Goal: Information Seeking & Learning: Understand process/instructions

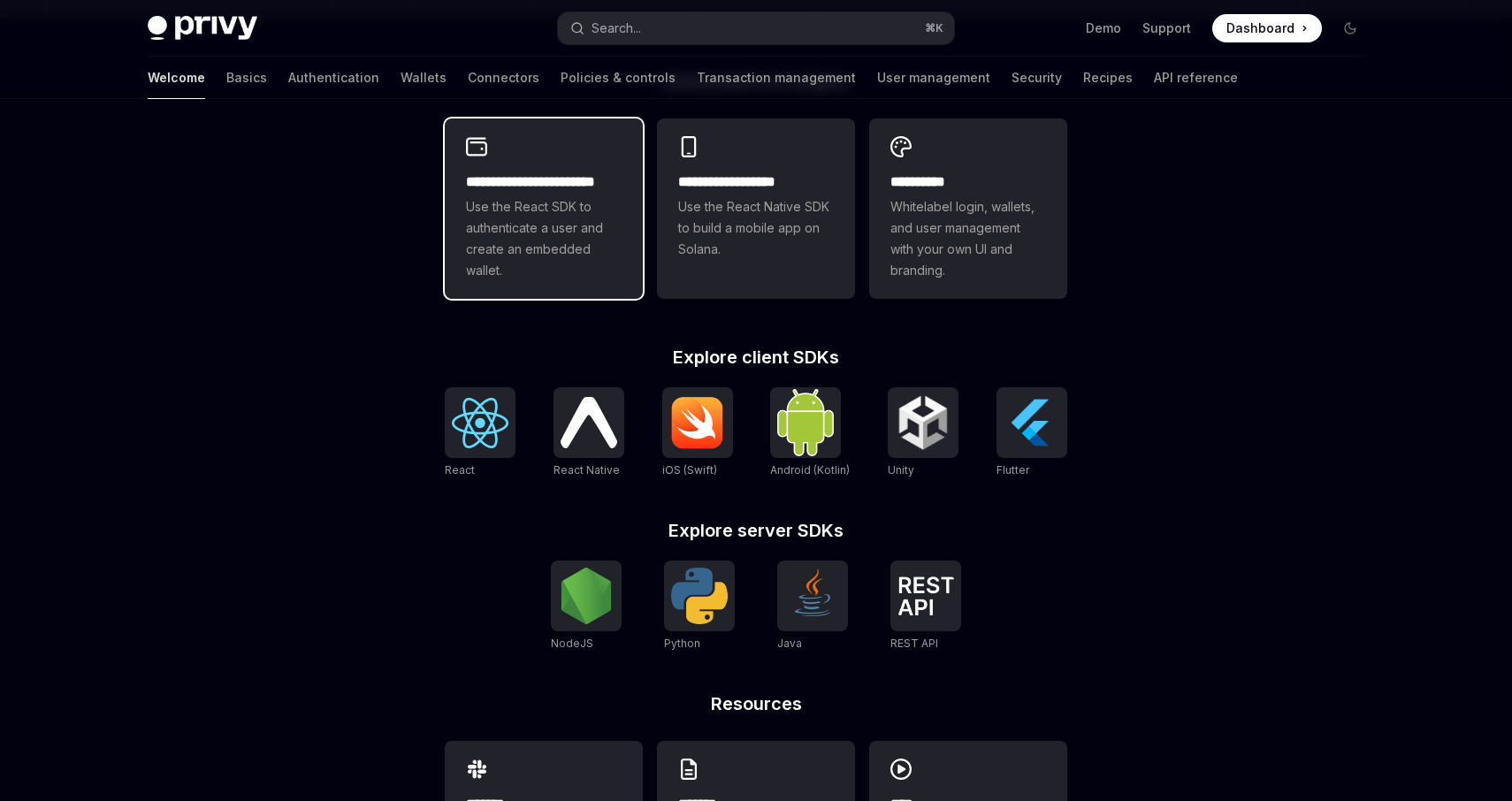
scroll to position [604, 0]
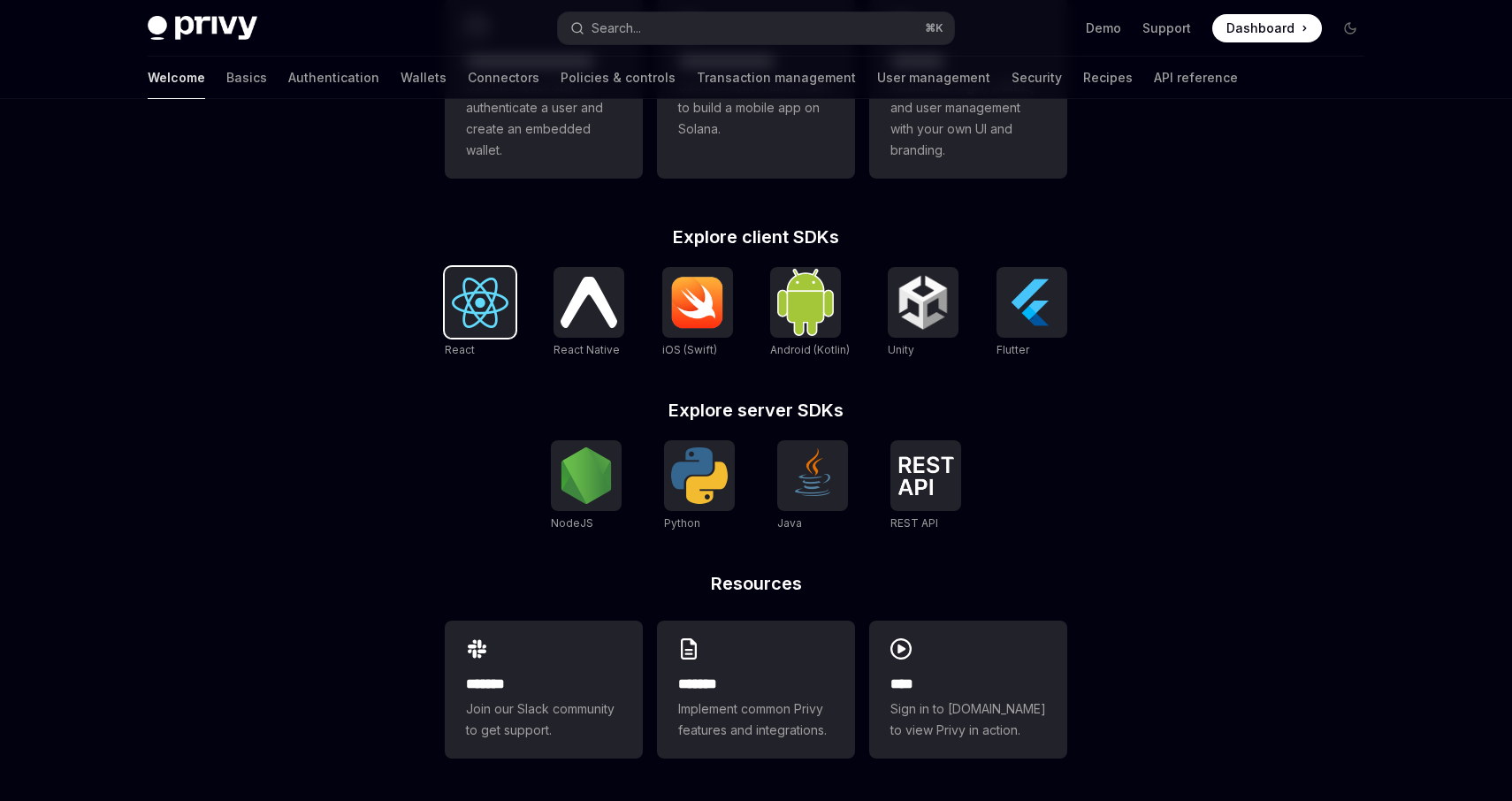
click at [487, 291] on img at bounding box center [480, 302] width 57 height 50
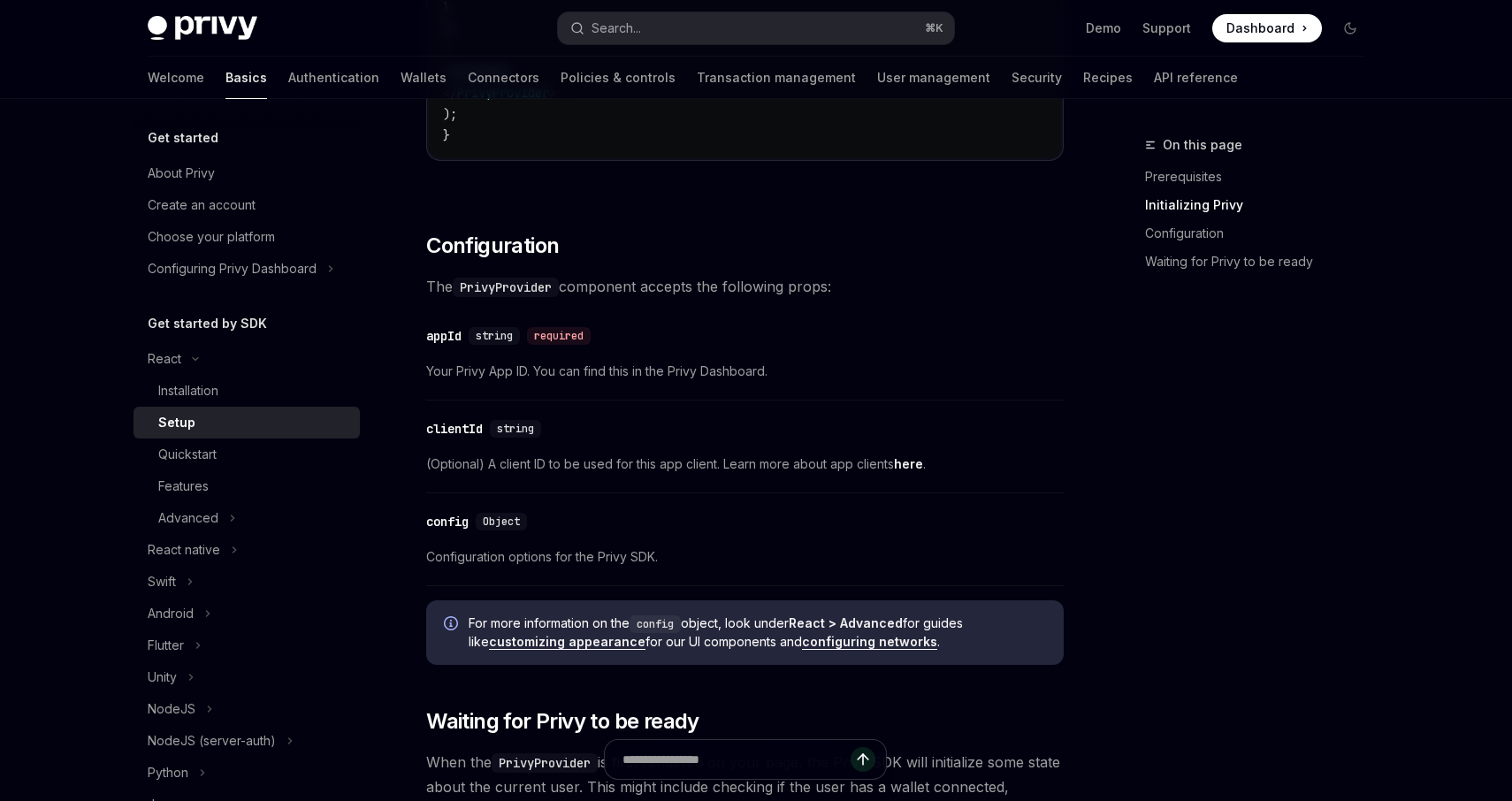
scroll to position [1099, 0]
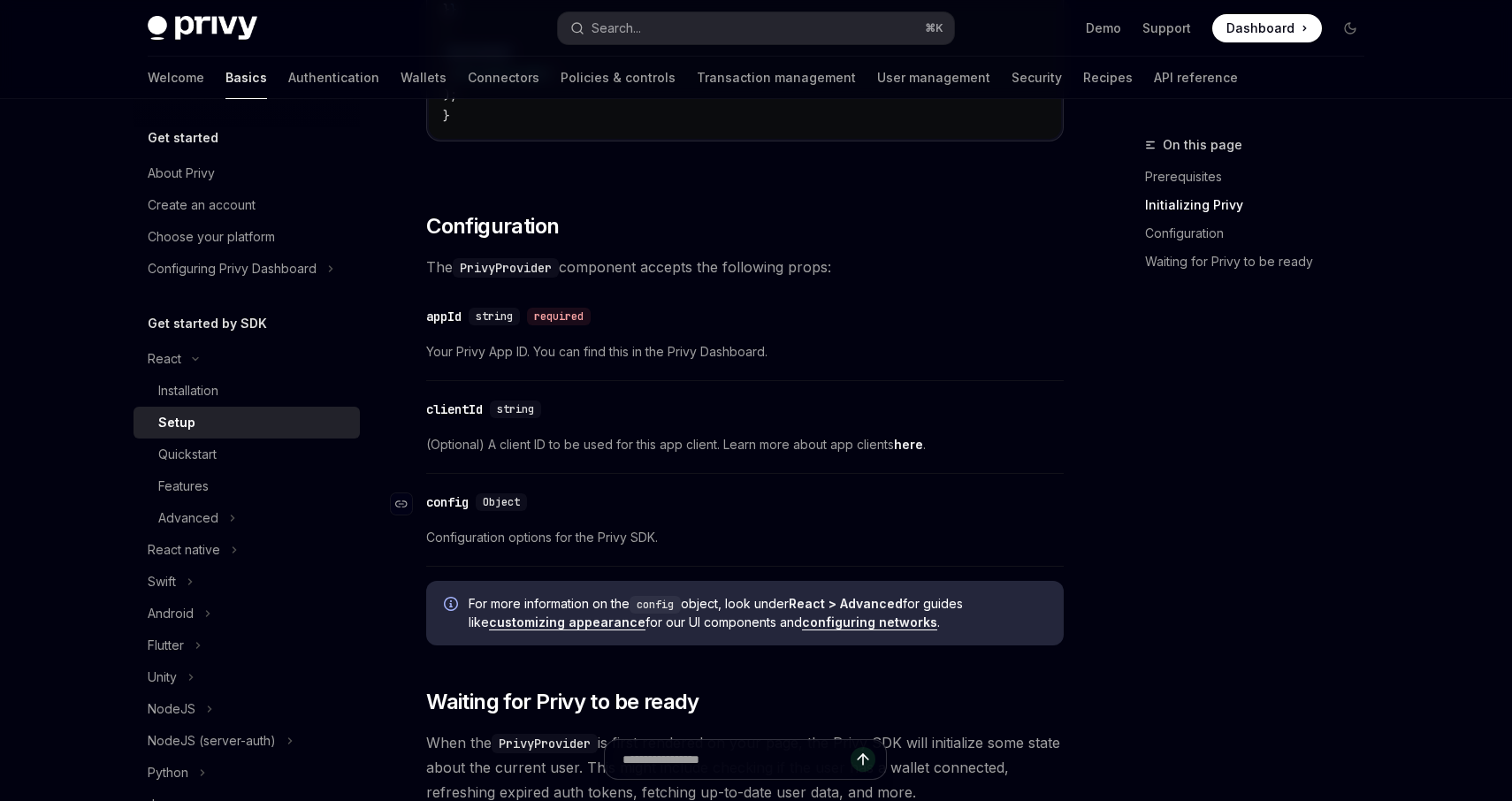
click at [499, 503] on span "Object" at bounding box center [501, 502] width 38 height 14
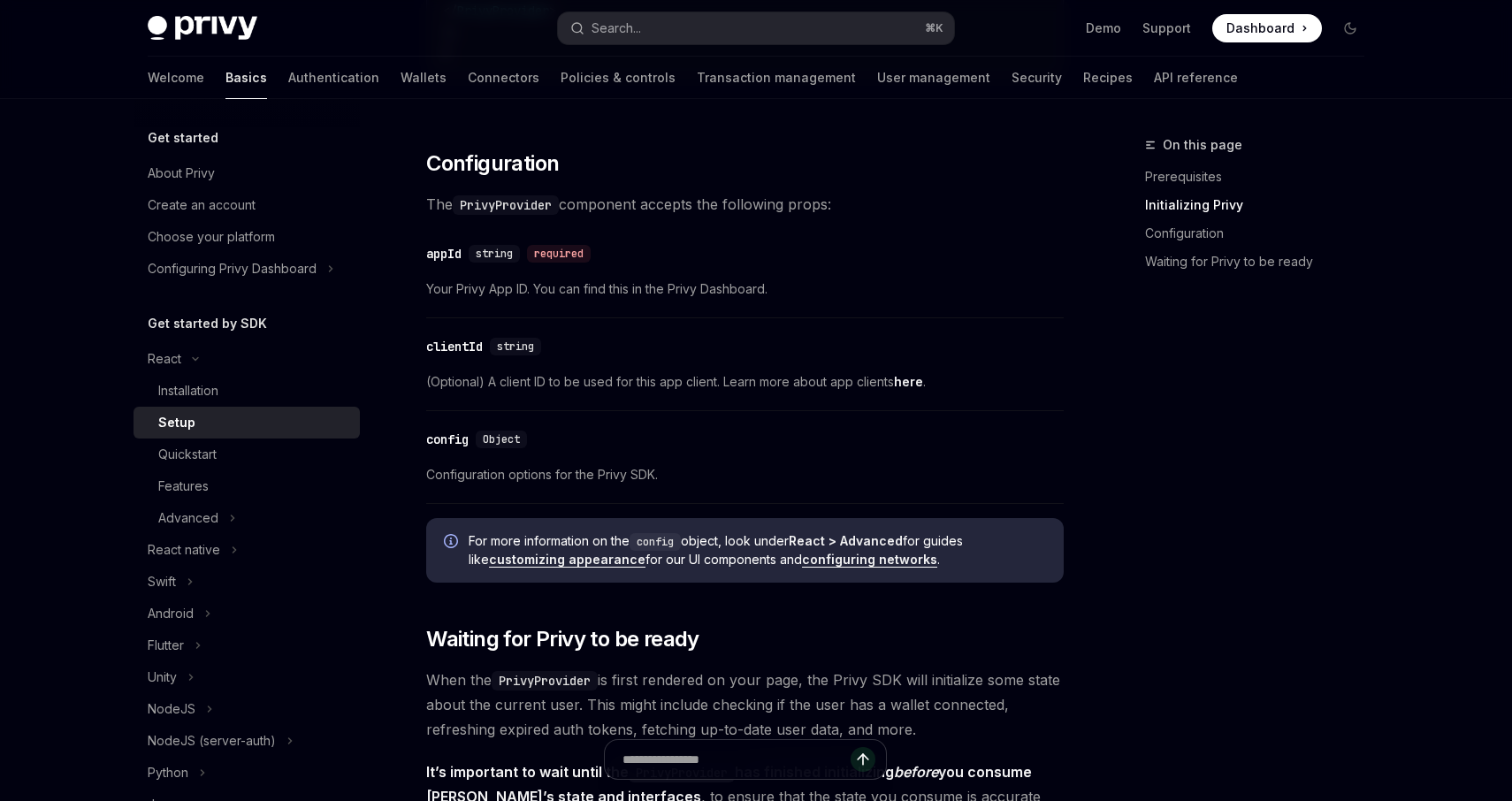
scroll to position [1164, 0]
click at [828, 562] on link "configuring networks" at bounding box center [870, 557] width 136 height 16
click at [589, 560] on link "customizing appearance" at bounding box center [567, 557] width 157 height 16
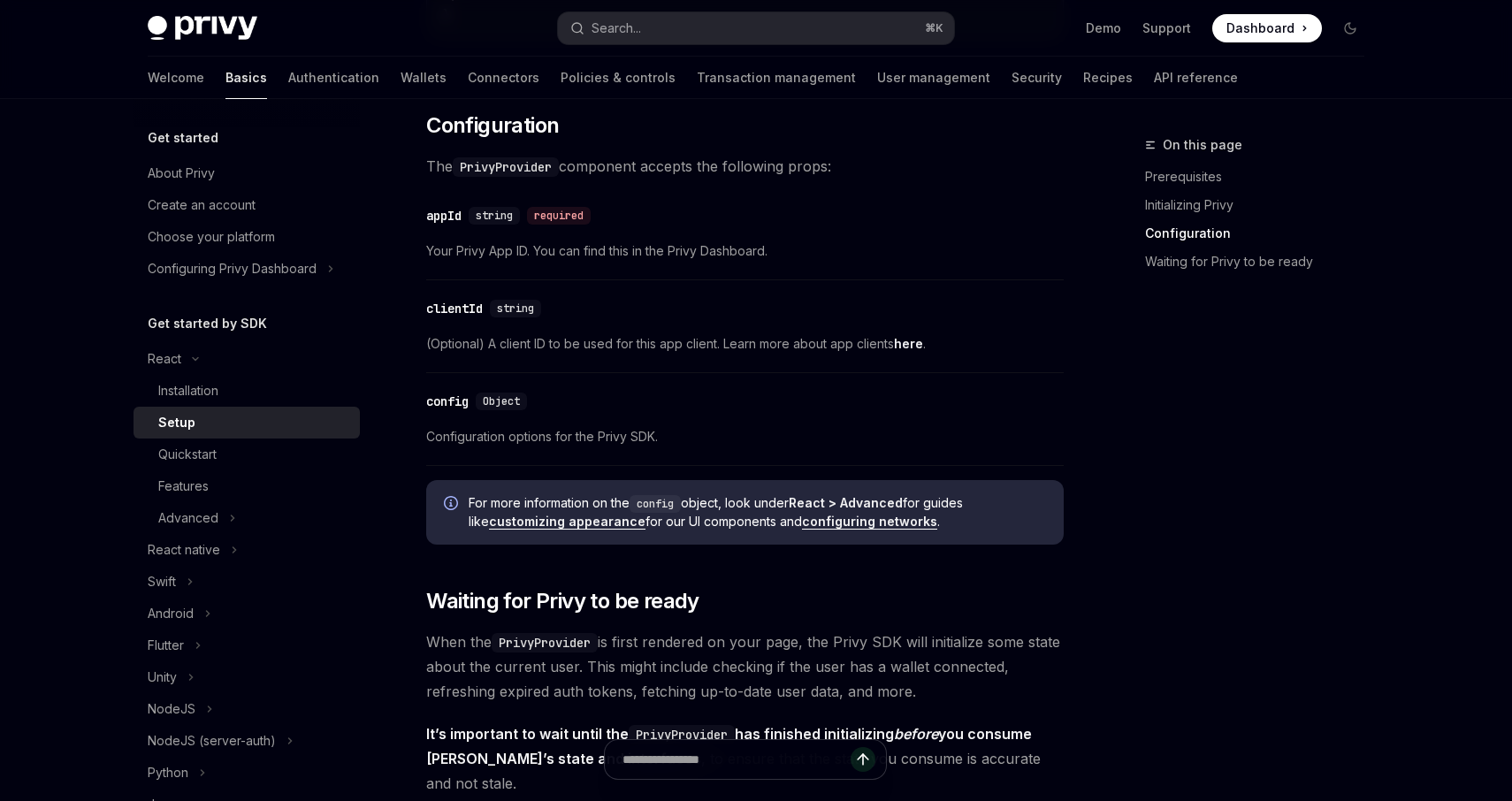
scroll to position [1211, 0]
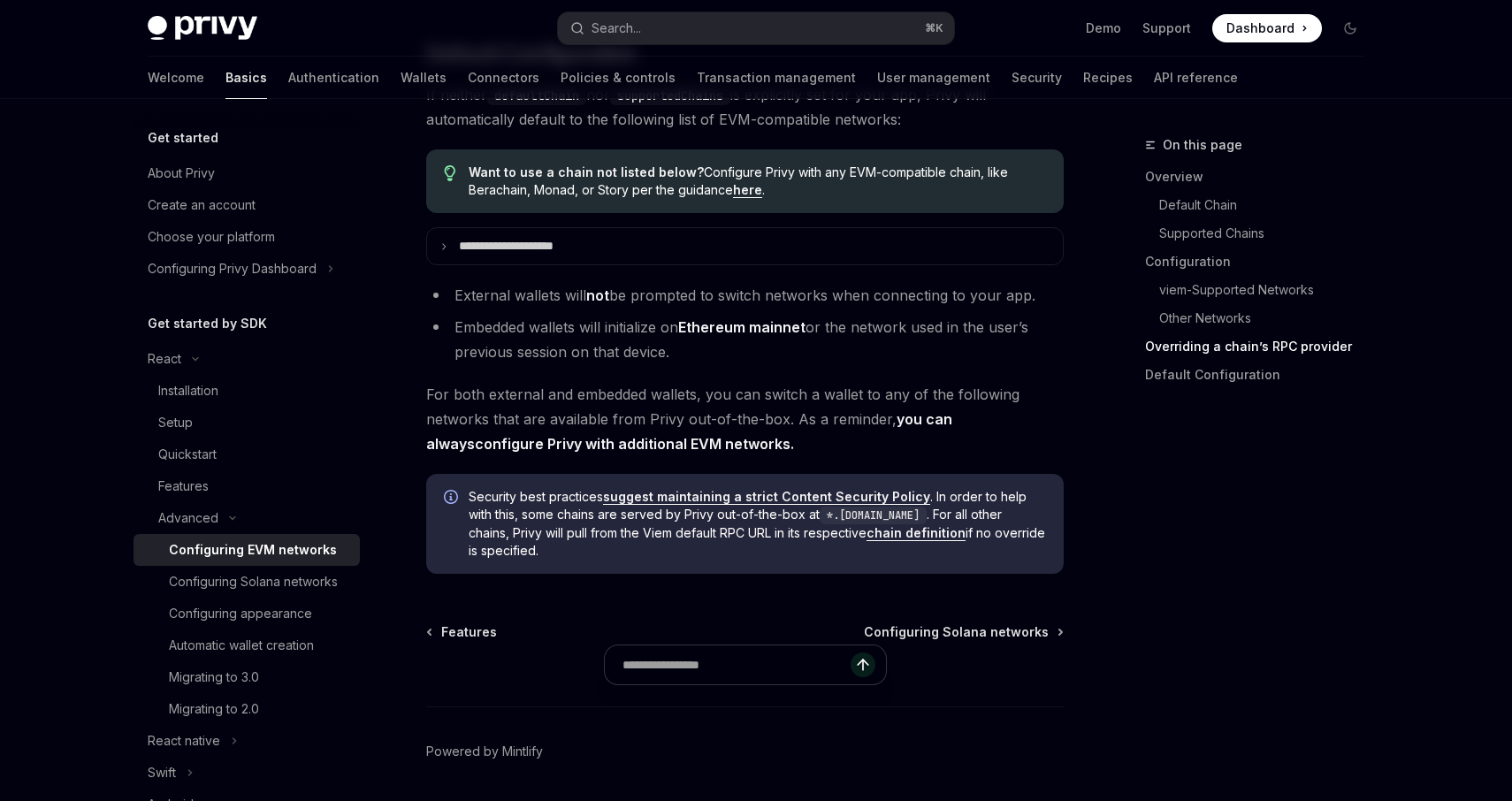
scroll to position [4545, 0]
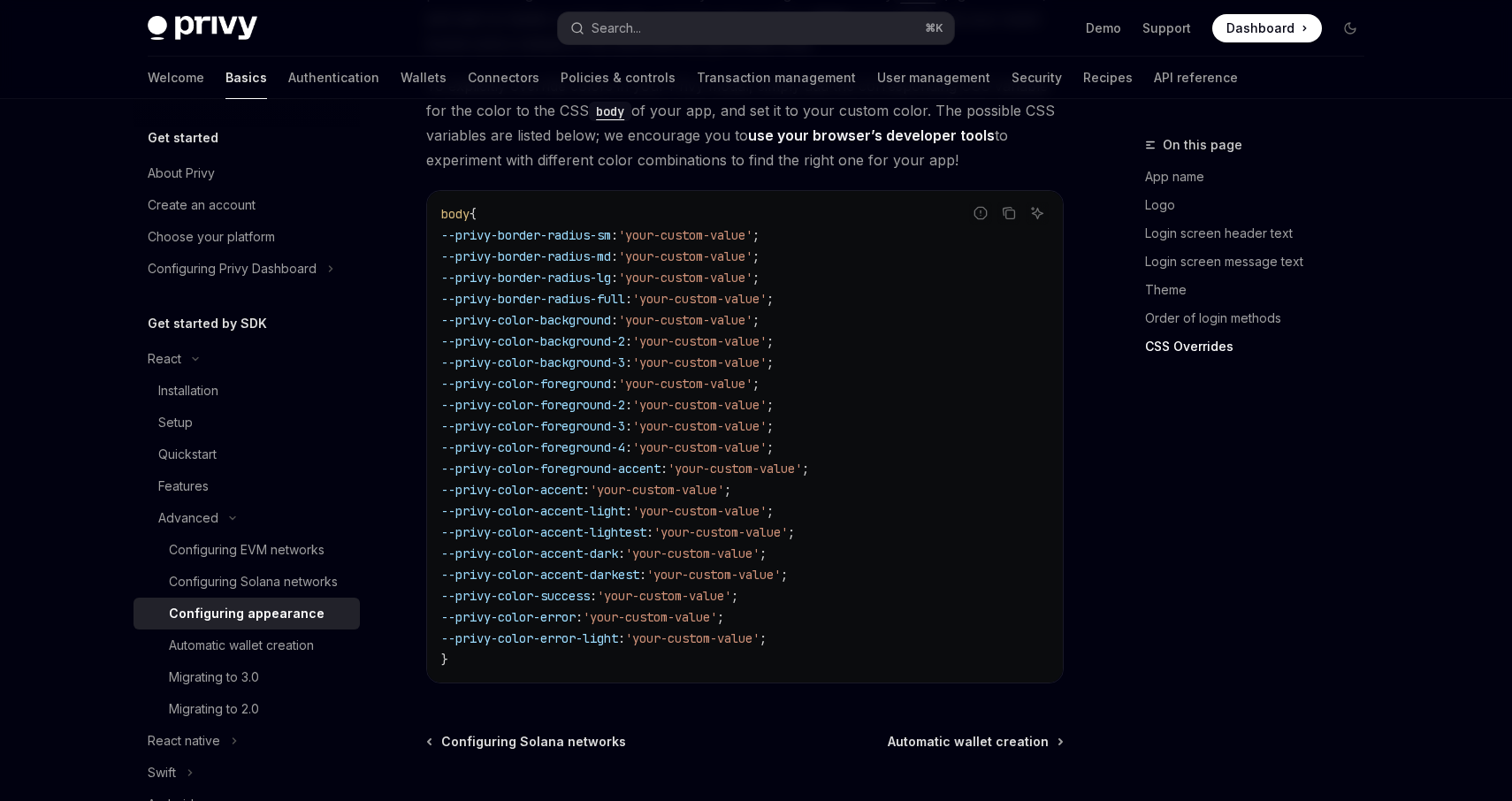
scroll to position [4494, 0]
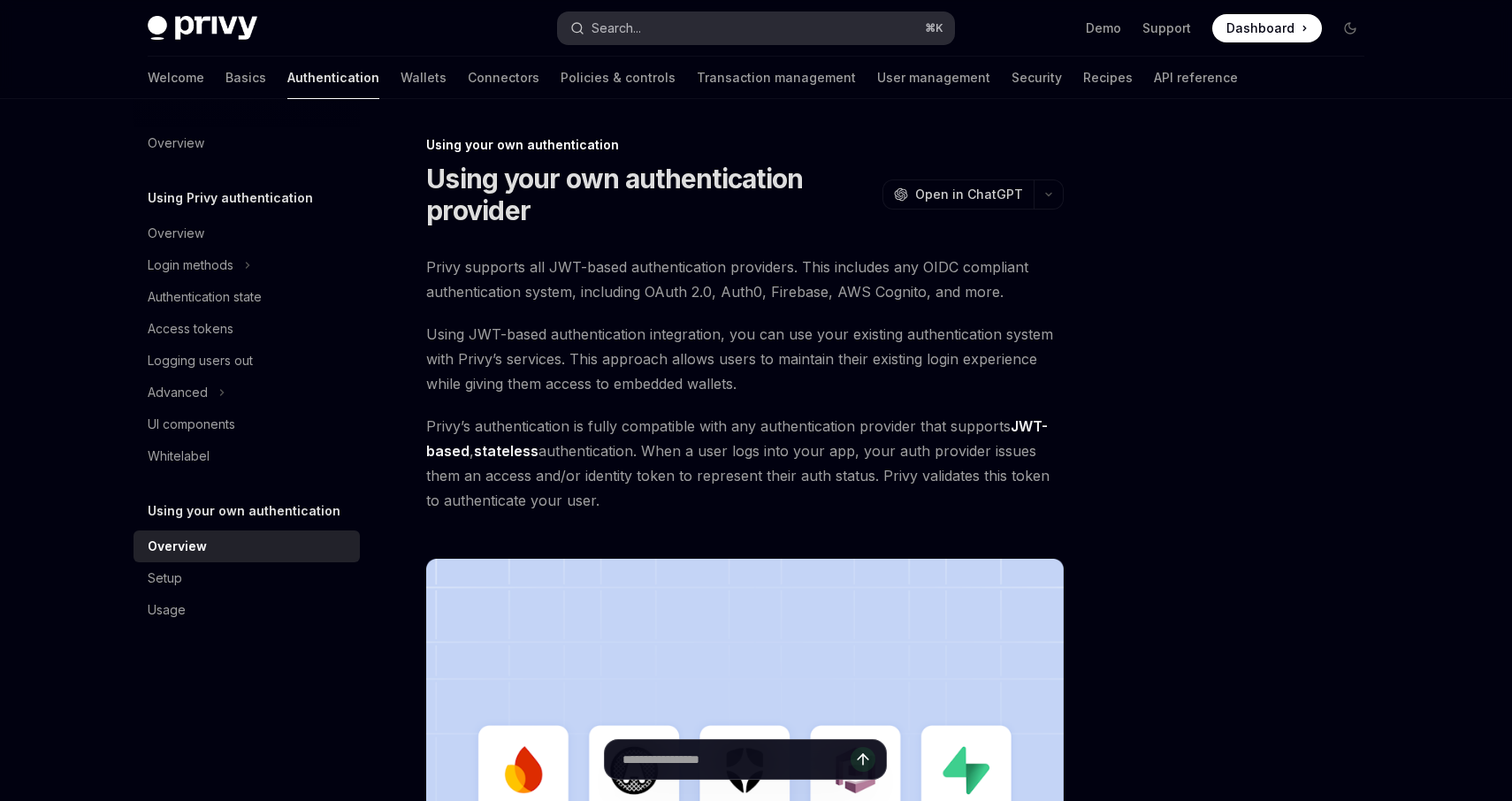
click at [693, 20] on button "Search... ⌘ K" at bounding box center [756, 28] width 396 height 32
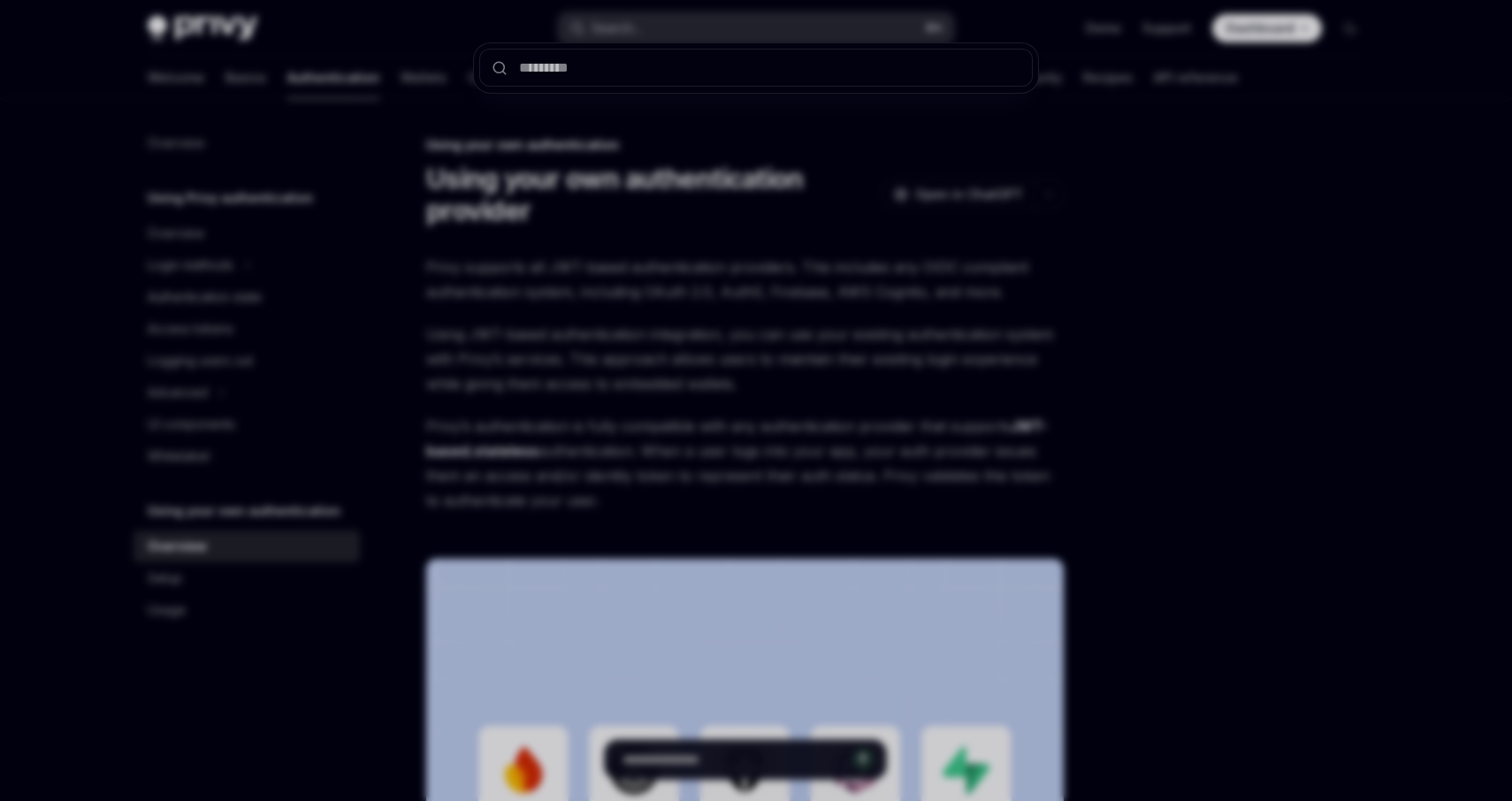
type input "**********"
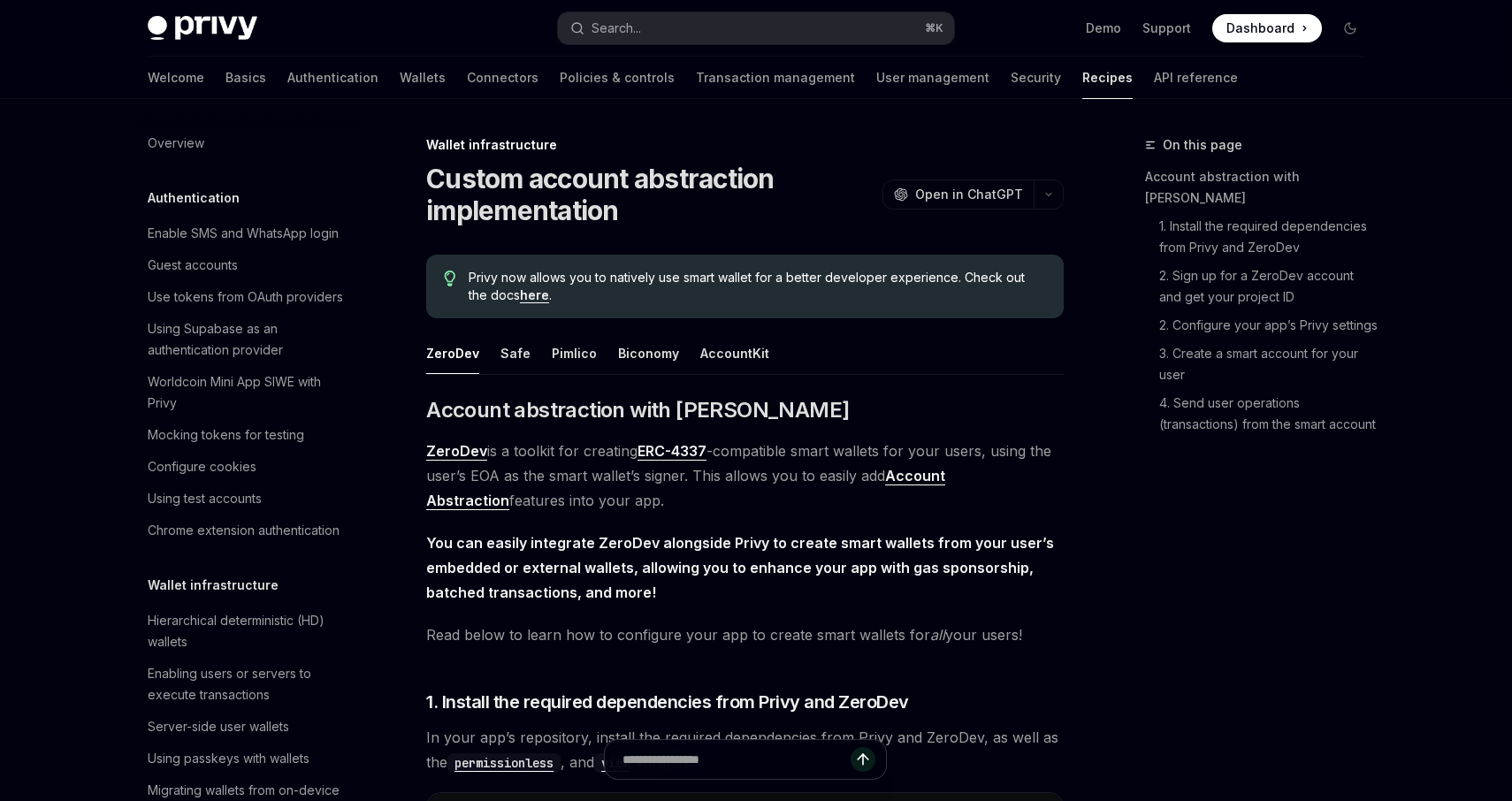
type textarea "*"
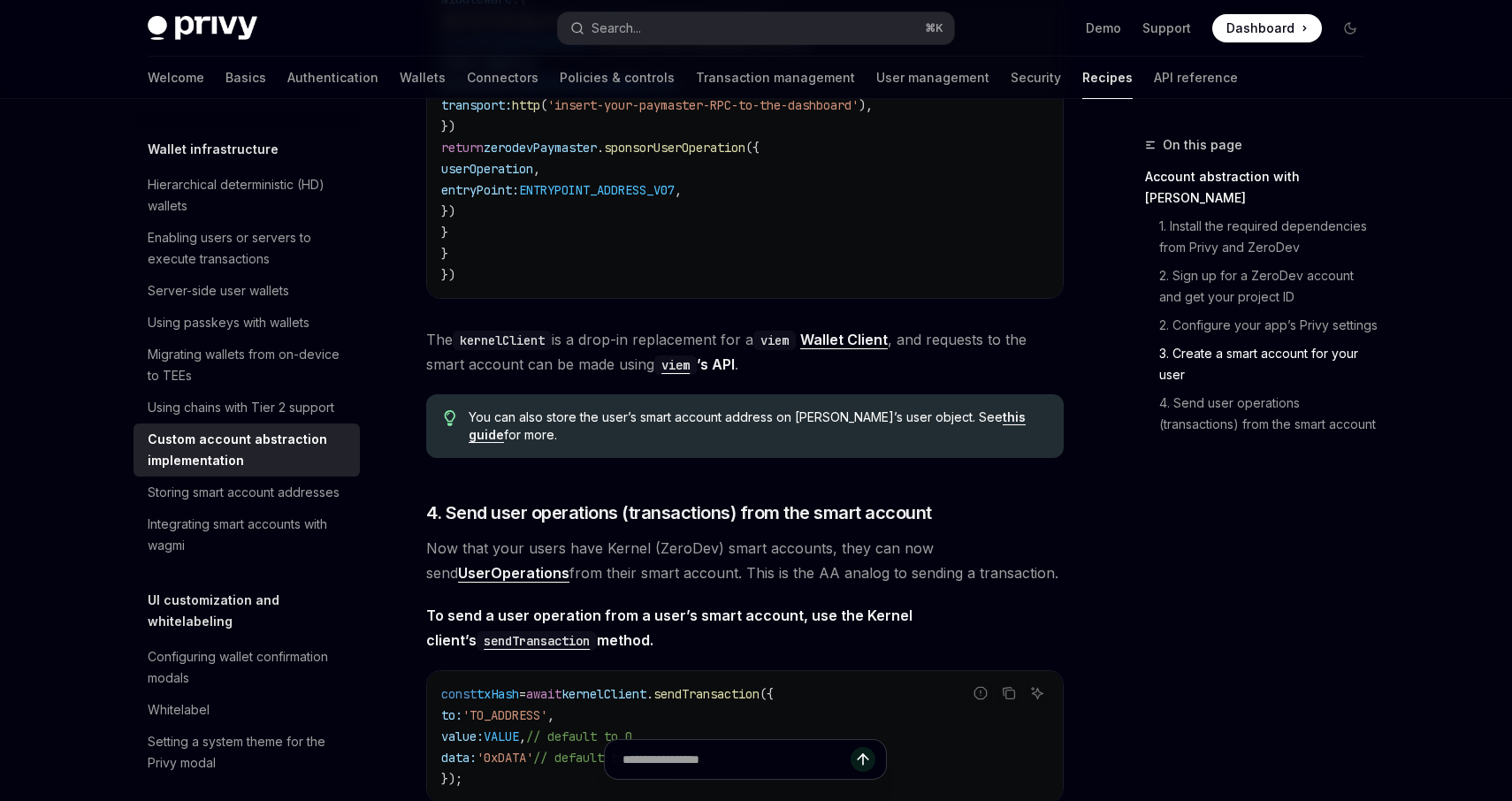
scroll to position [3680, 0]
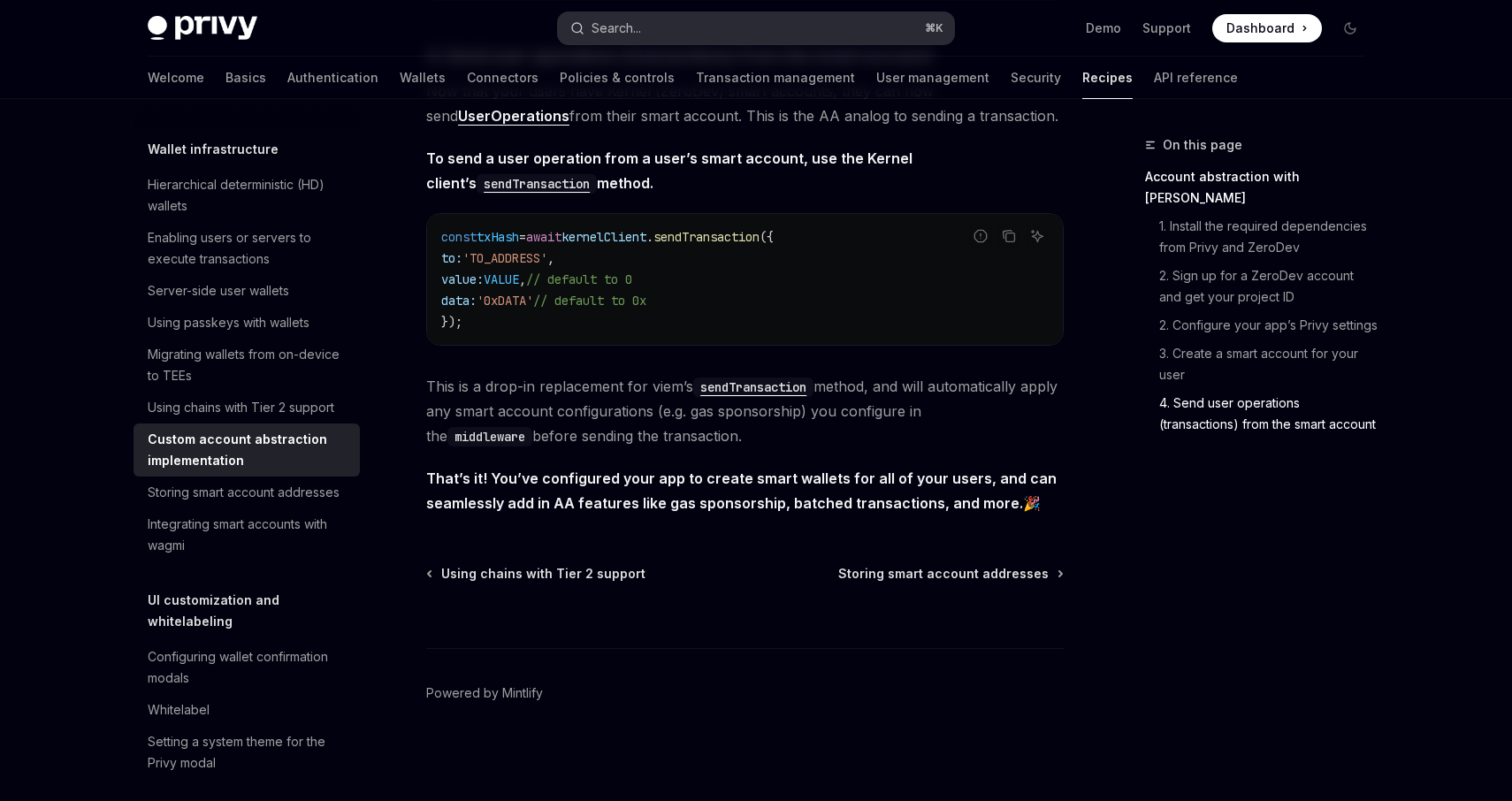
click at [636, 21] on div "Search..." at bounding box center [616, 27] width 49 height 21
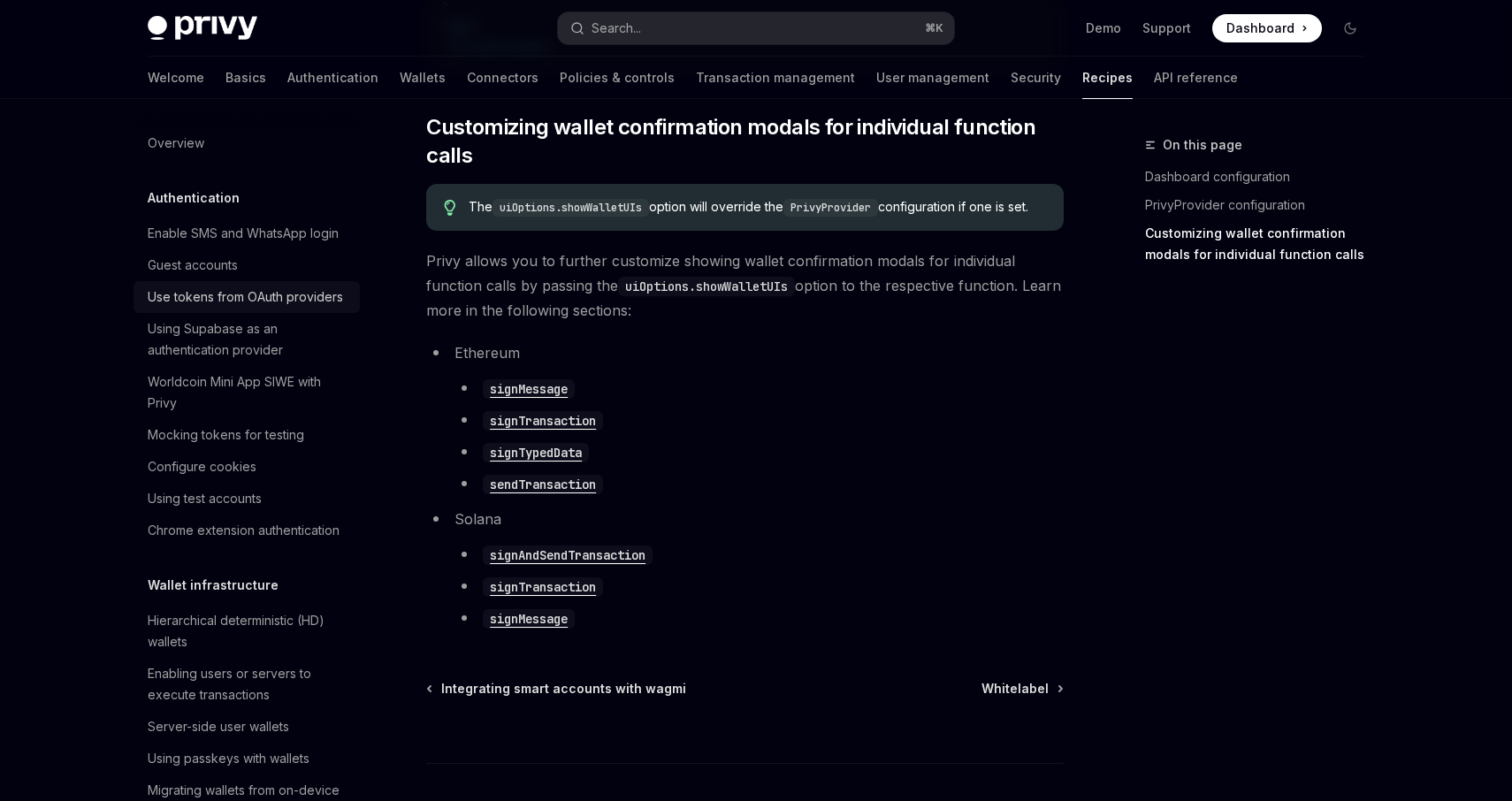
click at [237, 290] on div "Use tokens from OAuth providers" at bounding box center [245, 297] width 195 height 21
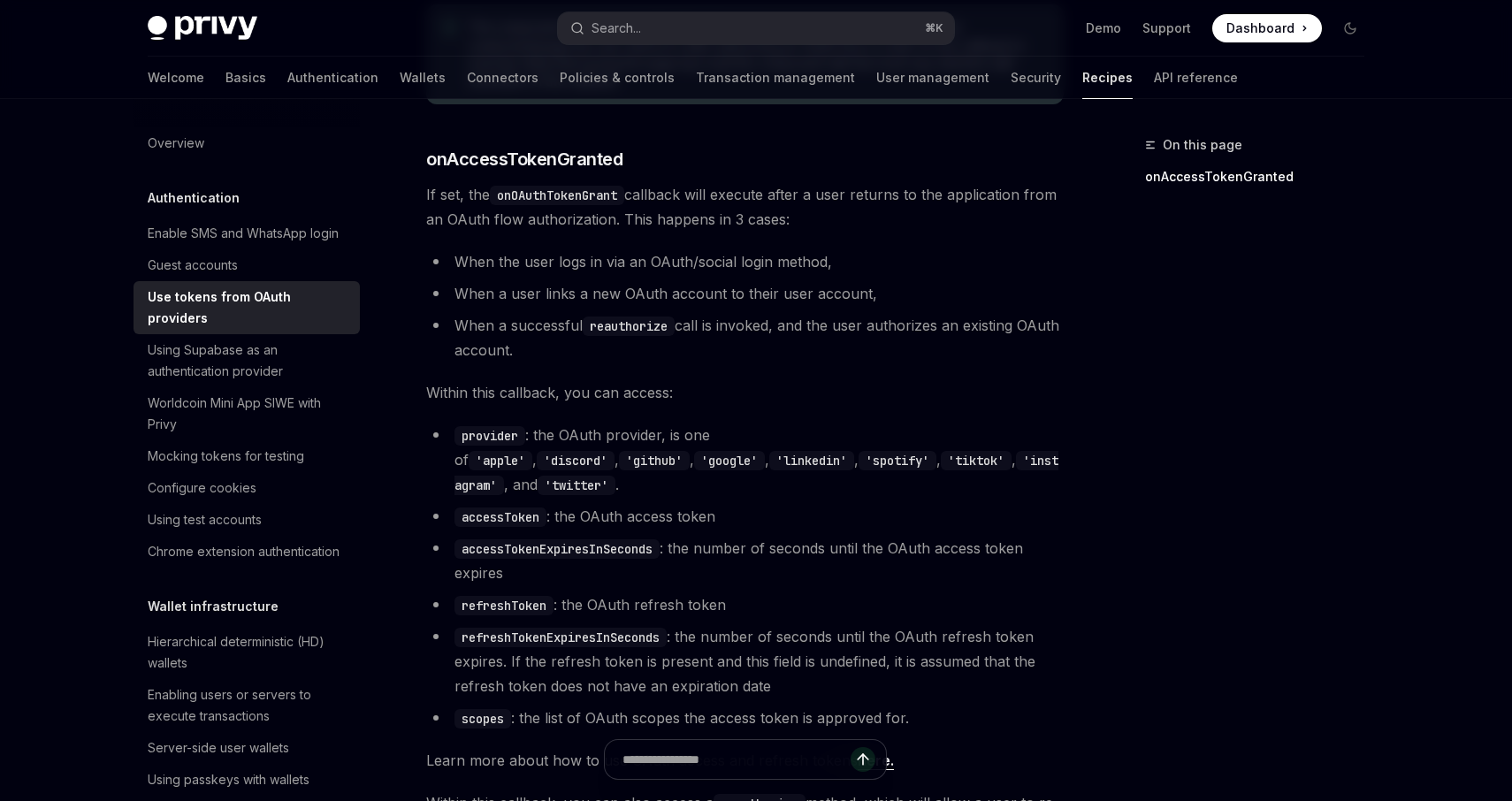
scroll to position [1131, 0]
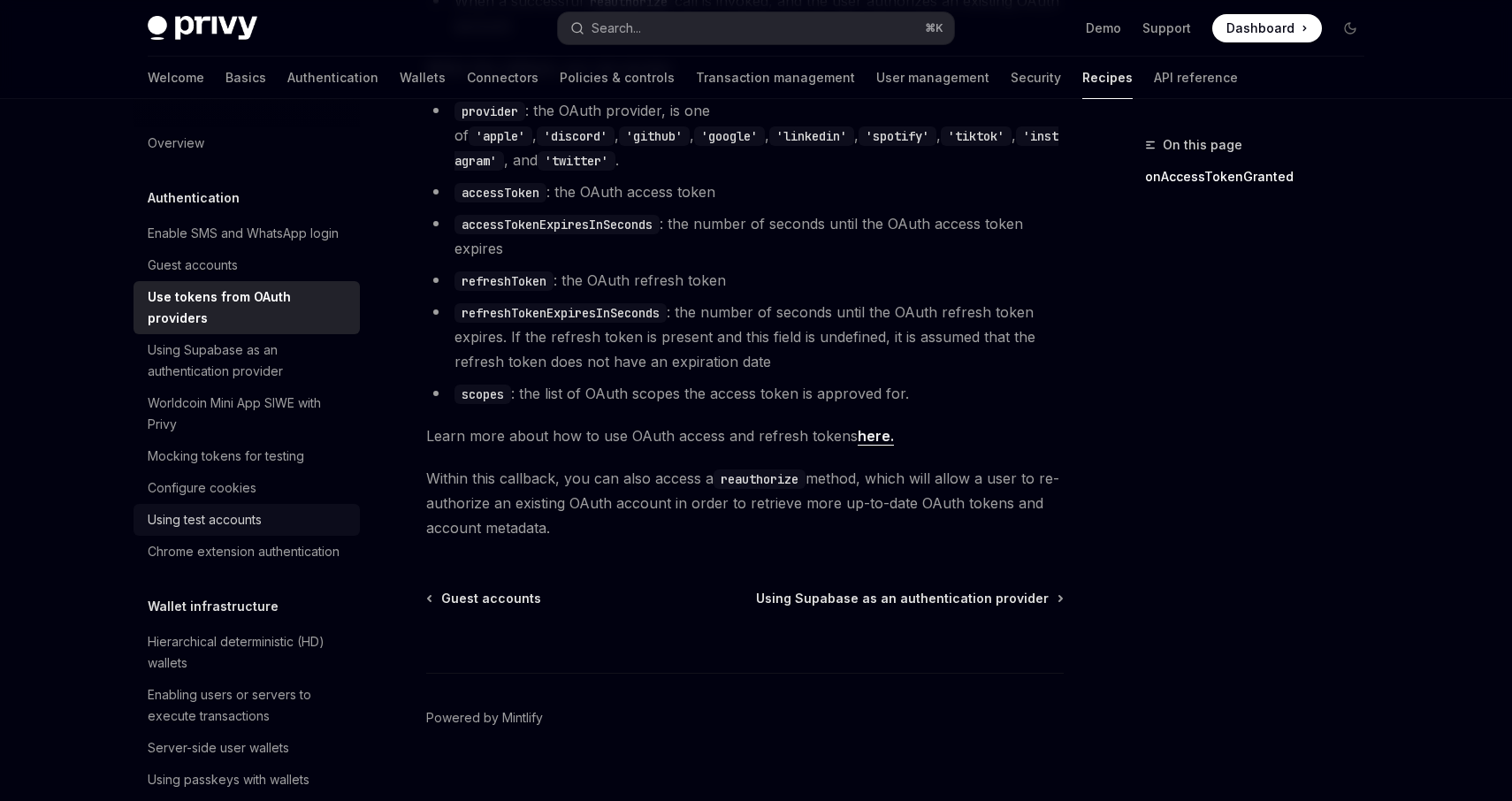
click at [242, 509] on div "Using test accounts" at bounding box center [204, 519] width 114 height 21
type textarea "*"
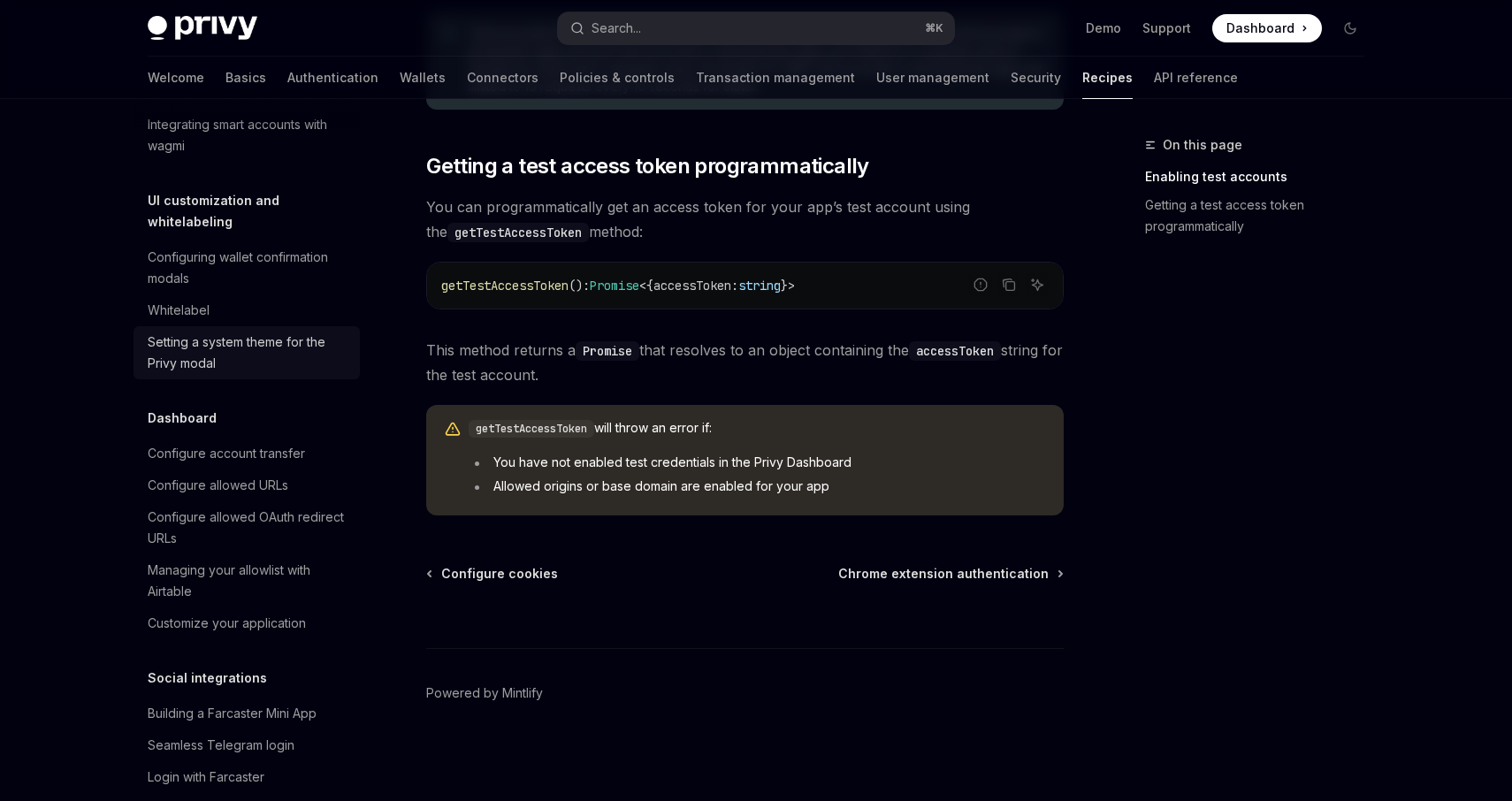
scroll to position [904, 0]
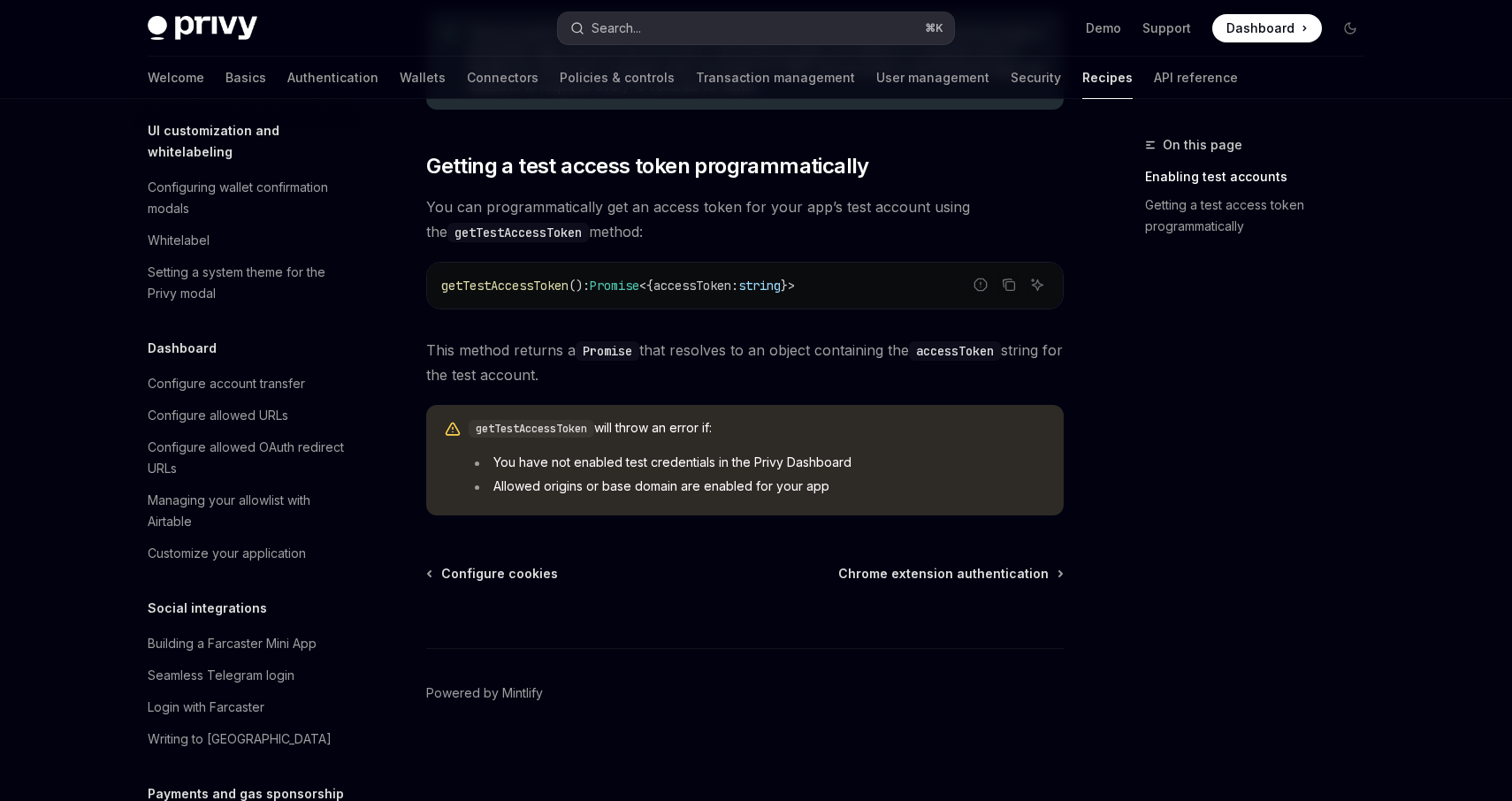
click at [618, 23] on div "Search..." at bounding box center [616, 27] width 49 height 21
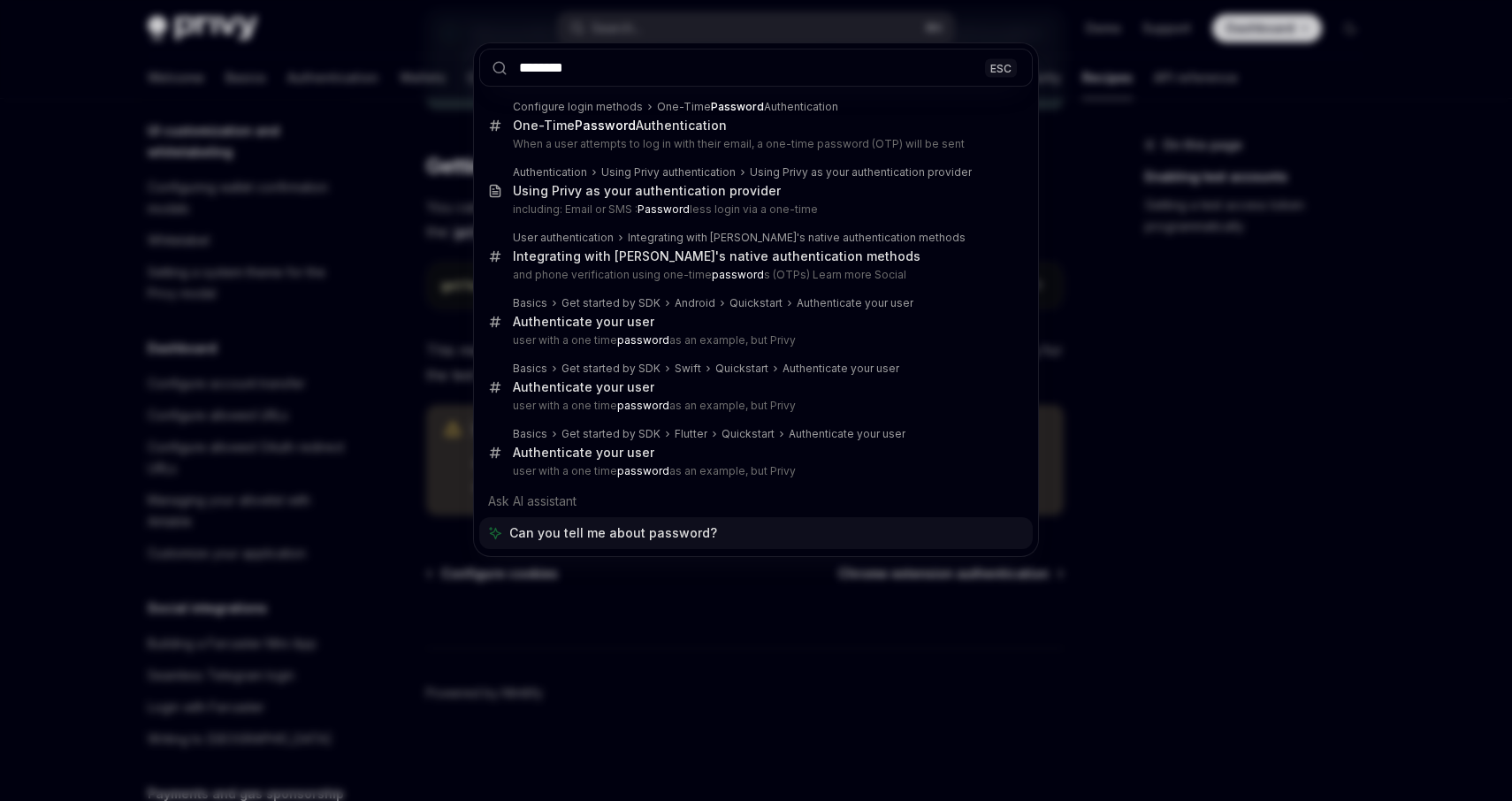
type input "********"
type textarea "*"
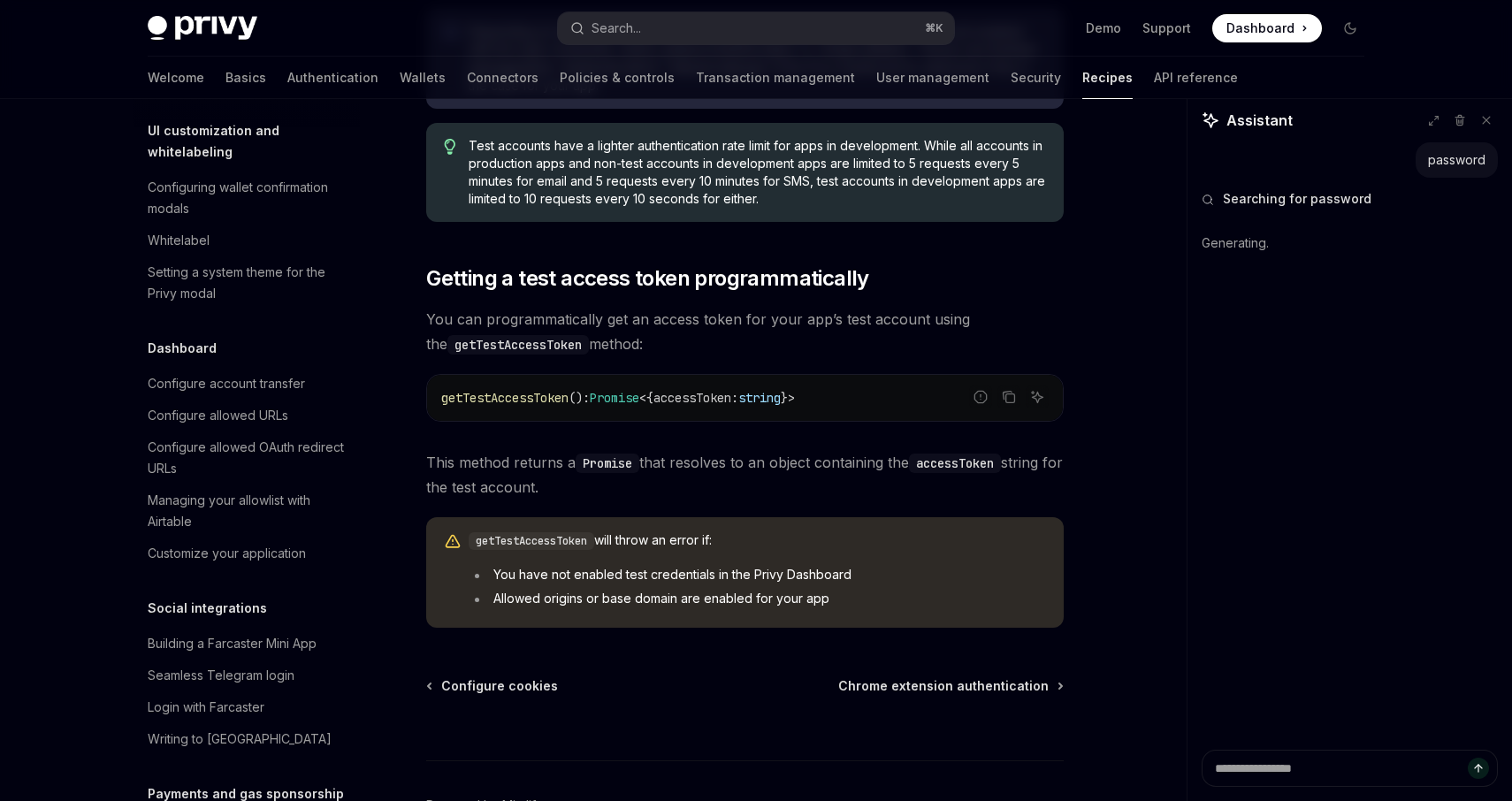
scroll to position [953, 0]
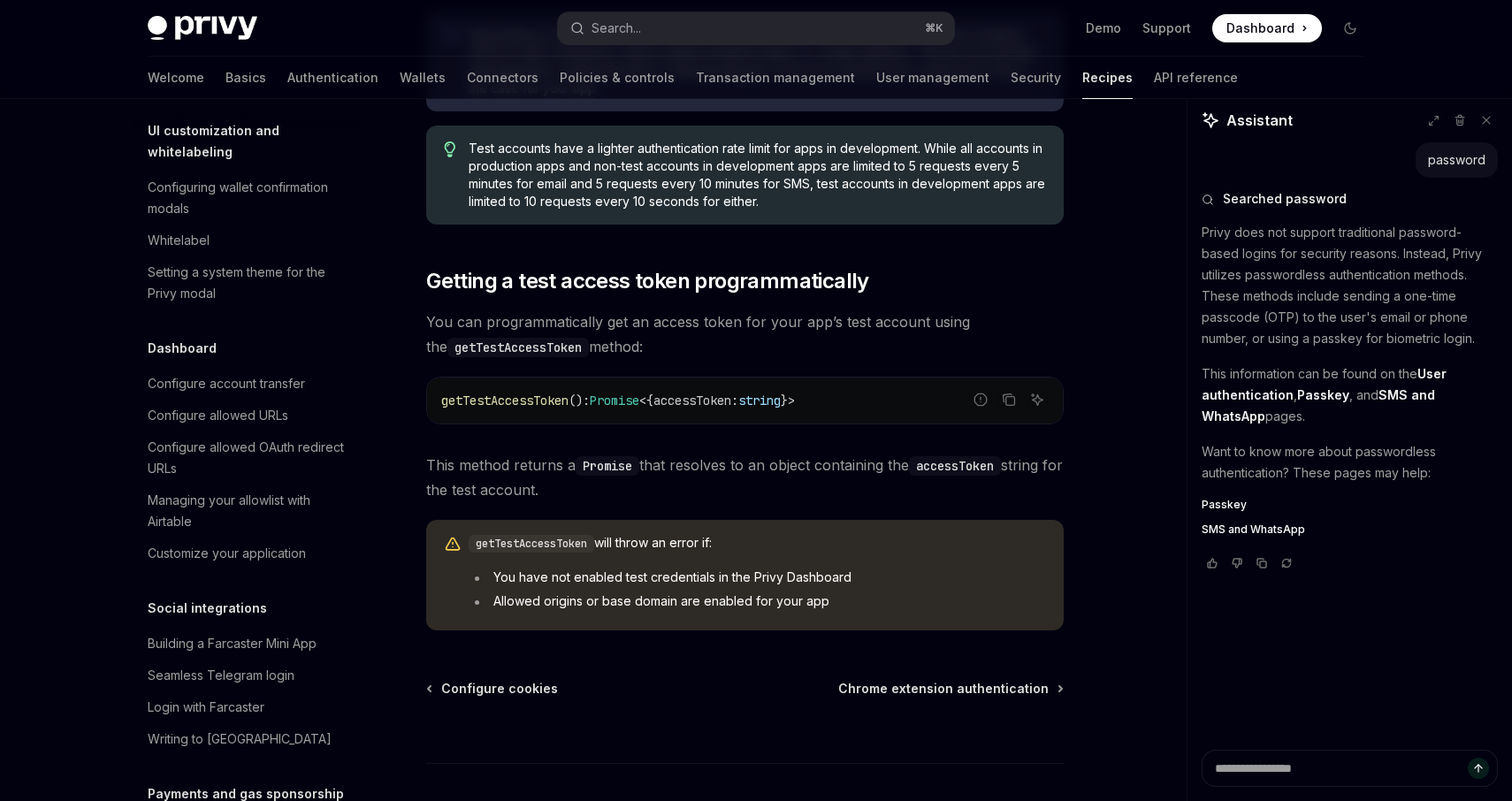
type textarea "*"
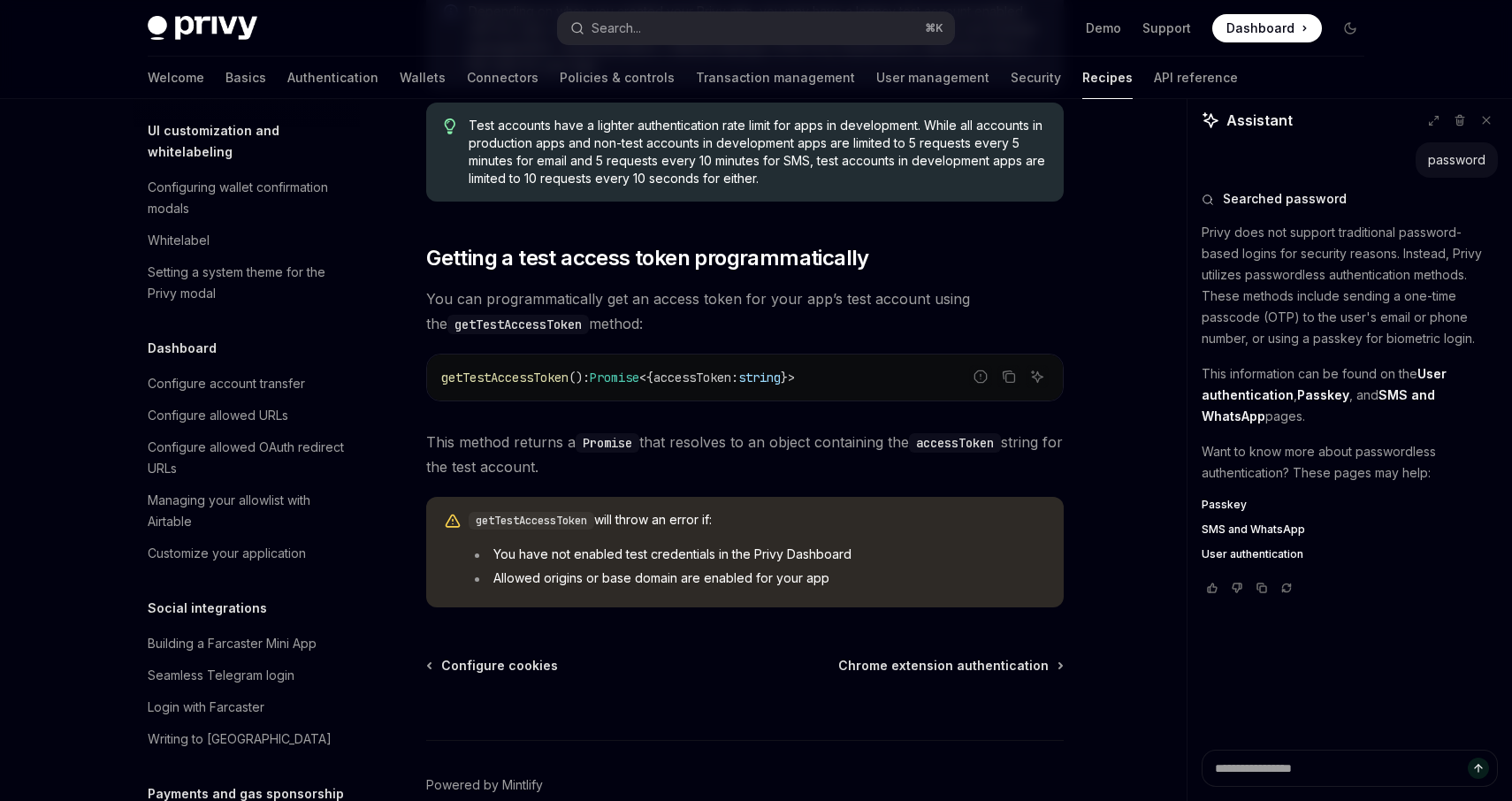
scroll to position [977, 0]
